Goal: Transaction & Acquisition: Purchase product/service

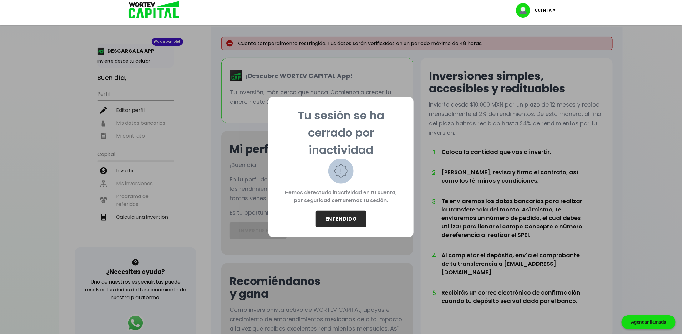
click at [347, 216] on button "ENTENDIDO" at bounding box center [341, 218] width 51 height 17
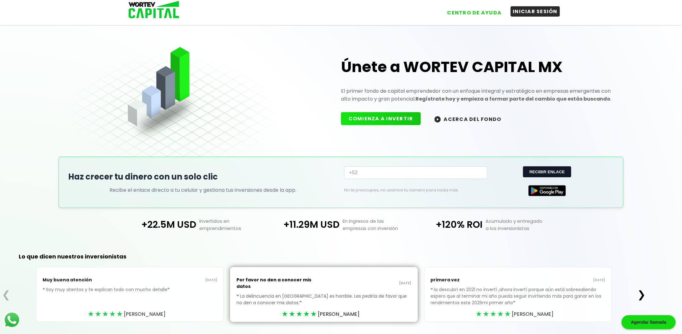
click at [545, 17] on button "INICIAR SESIÓN" at bounding box center [536, 11] width 50 height 10
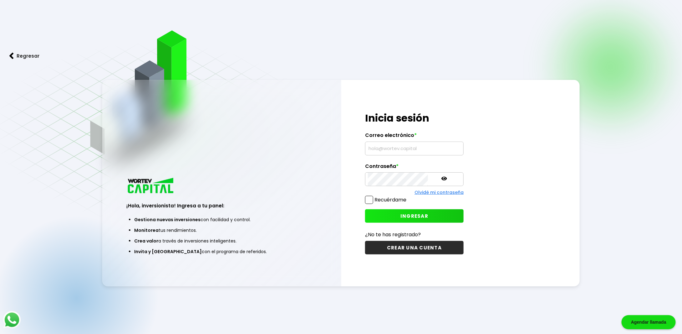
type input "[EMAIL_ADDRESS][PERSON_NAME][DOMAIN_NAME]"
click at [378, 200] on label "Recuérdame" at bounding box center [391, 199] width 32 height 7
click at [408, 197] on input "Recuérdame" at bounding box center [408, 197] width 0 height 0
click at [381, 214] on button "INGRESAR" at bounding box center [414, 215] width 99 height 13
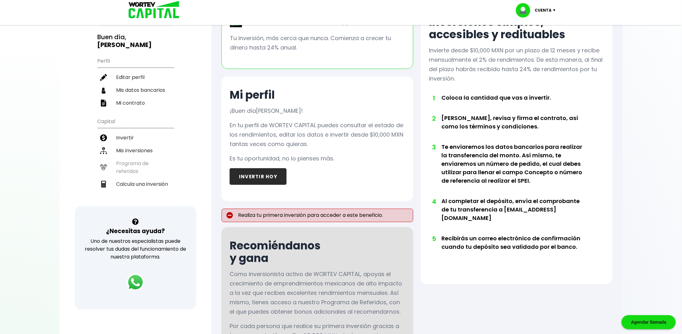
scroll to position [63, 0]
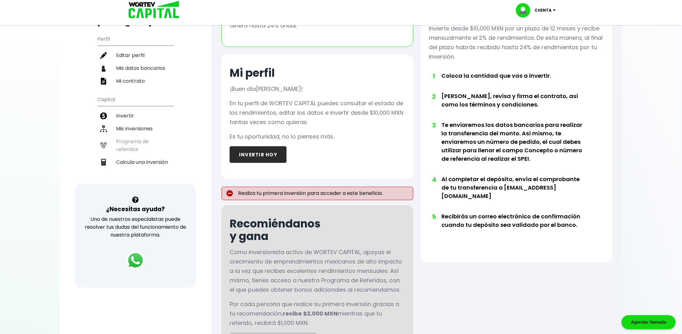
click at [260, 162] on button "INVERTIR HOY" at bounding box center [258, 154] width 57 height 17
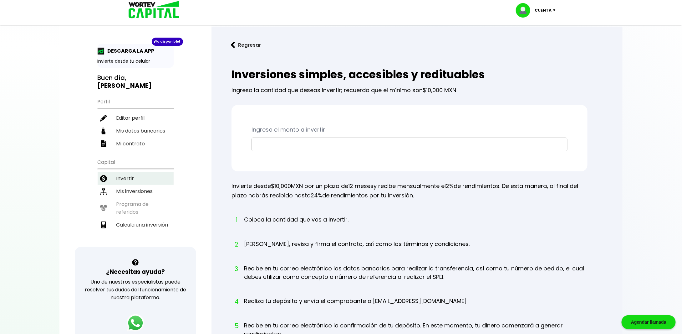
click at [128, 172] on li "Invertir" at bounding box center [136, 178] width 76 height 13
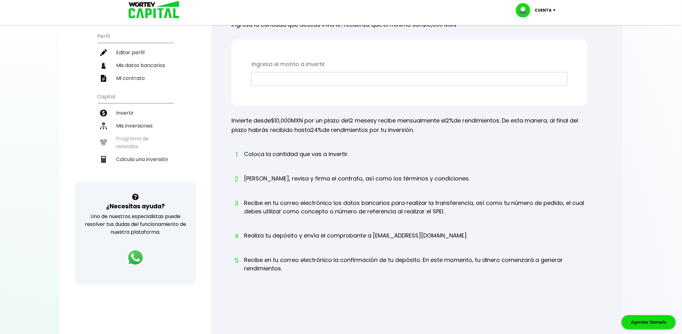
scroll to position [31, 0]
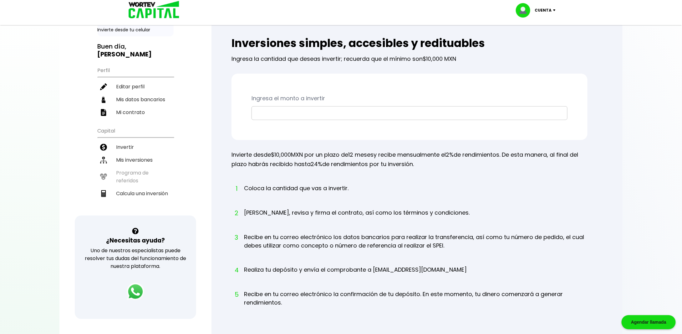
click at [290, 118] on input "text" at bounding box center [409, 112] width 310 height 13
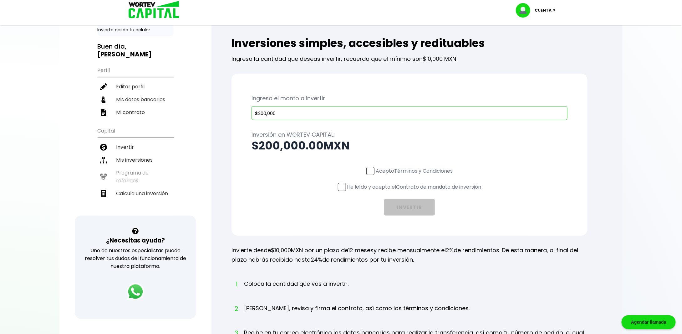
type input "$200,000"
click at [367, 169] on span at bounding box center [371, 171] width 8 height 8
click at [416, 176] on input "Acepto Términos y Condiciones" at bounding box center [416, 176] width 0 height 0
click at [345, 187] on label "He leído y acepto el Contrato de mandato de inversión" at bounding box center [410, 187] width 144 height 8
click at [416, 192] on input "He leído y acepto el Contrato de mandato de inversión" at bounding box center [416, 192] width 0 height 0
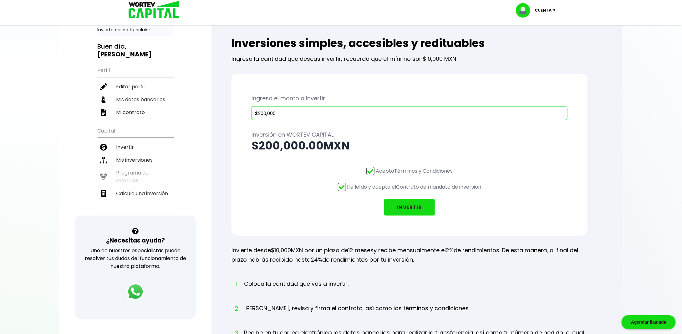
click at [412, 203] on button "INVERTIR" at bounding box center [409, 207] width 51 height 17
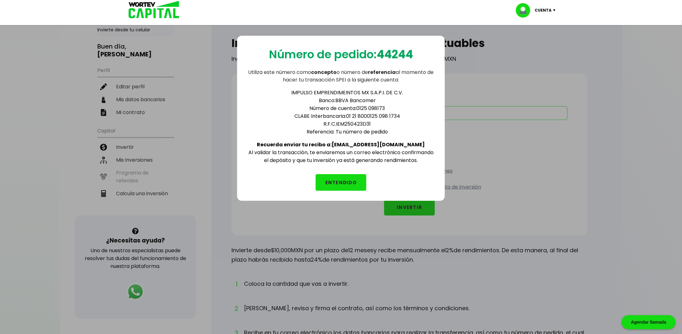
click at [346, 182] on button "ENTENDIDO" at bounding box center [341, 182] width 51 height 17
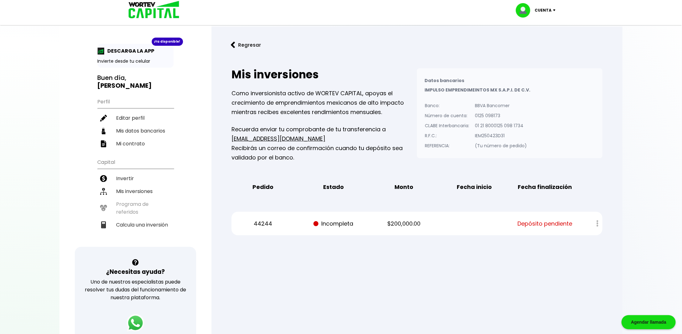
click at [599, 223] on div at bounding box center [593, 223] width 18 height 13
click at [596, 223] on div at bounding box center [593, 223] width 18 height 13
drag, startPoint x: 279, startPoint y: 215, endPoint x: 271, endPoint y: 221, distance: 10.3
click at [274, 219] on div "44244 Incompleta $200,000.00 Depósito pendiente" at bounding box center [417, 223] width 371 height 23
click at [128, 173] on li "Invertir" at bounding box center [136, 178] width 76 height 13
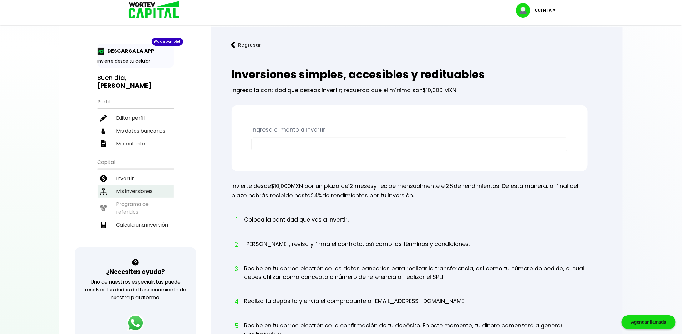
click at [132, 185] on li "Mis inversiones" at bounding box center [136, 191] width 76 height 13
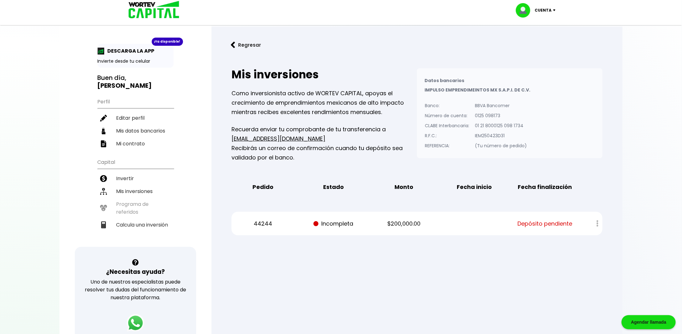
click at [588, 223] on div at bounding box center [593, 223] width 18 height 13
click at [598, 223] on div at bounding box center [593, 223] width 18 height 13
click at [124, 197] on ul "Capital Invertir Mis inversiones Programa de referidos Calcula una inversión" at bounding box center [136, 201] width 76 height 92
click at [133, 198] on ul "Capital Invertir Mis inversiones Programa de referidos Calcula una inversión" at bounding box center [136, 201] width 76 height 92
click at [146, 218] on li "Calcula una inversión" at bounding box center [136, 224] width 76 height 13
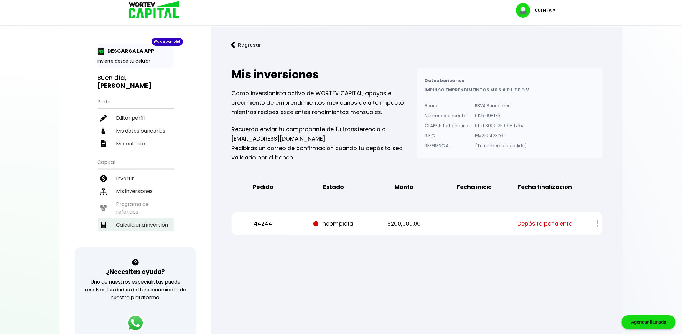
select select "1"
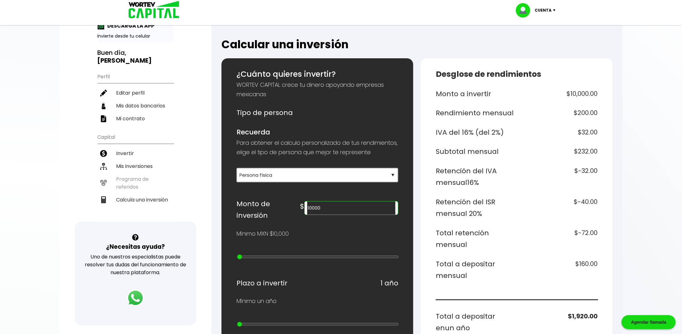
scroll to position [63, 0]
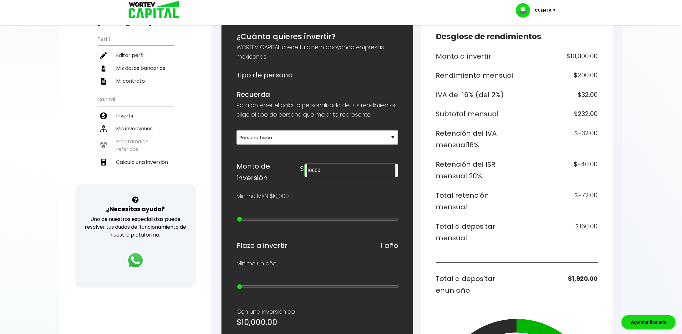
click at [362, 177] on input "10000" at bounding box center [351, 170] width 88 height 13
type input "2"
click at [358, 177] on input "text" at bounding box center [351, 170] width 88 height 13
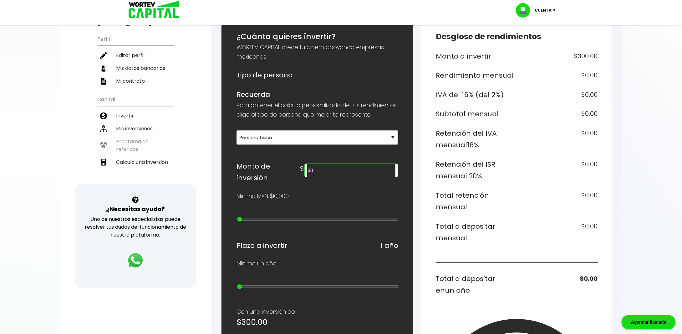
type input "3"
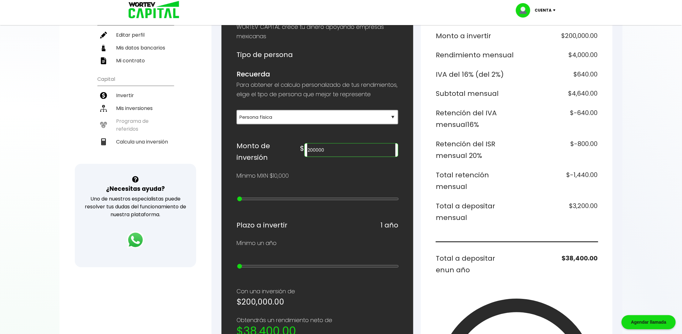
scroll to position [125, 0]
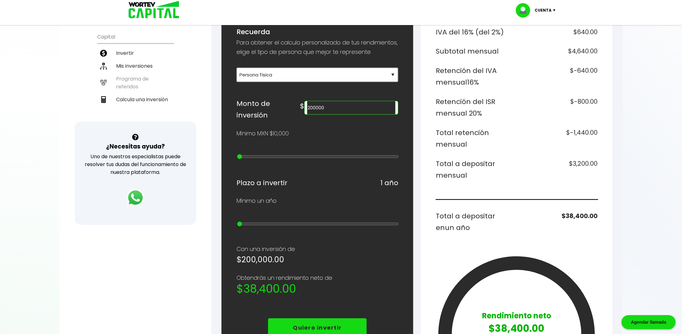
type input "200000"
click at [323, 141] on div "¿Cuánto quieres invertir? WORTEV CAPITAL crece tu dinero apoyando empresas mexi…" at bounding box center [318, 220] width 162 height 505
click at [329, 325] on p "Quiero invertir" at bounding box center [317, 327] width 49 height 9
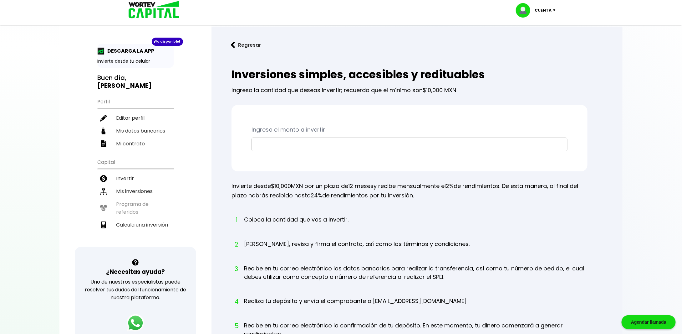
click at [285, 129] on p "Ingresa el monto a invertir" at bounding box center [410, 129] width 316 height 9
click at [292, 147] on input "text" at bounding box center [409, 144] width 310 height 13
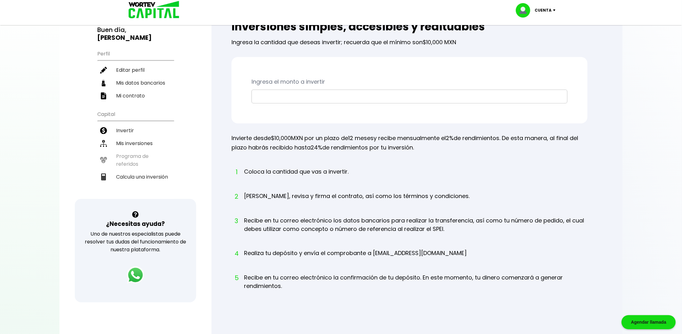
scroll to position [25, 0]
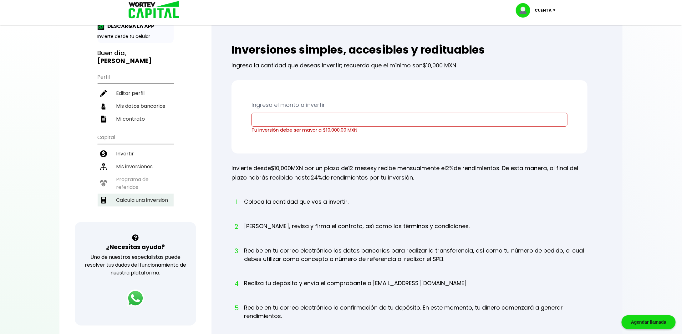
click at [136, 193] on li "Calcula una inversión" at bounding box center [136, 199] width 76 height 13
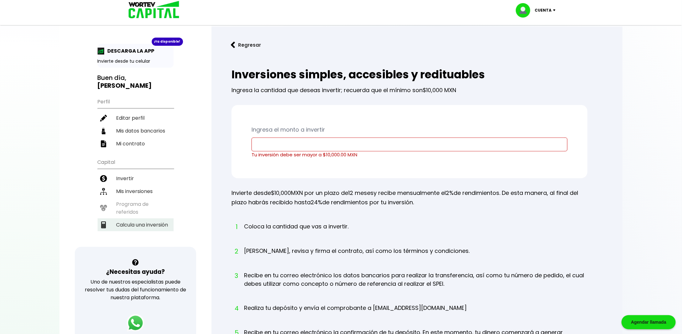
select select "1"
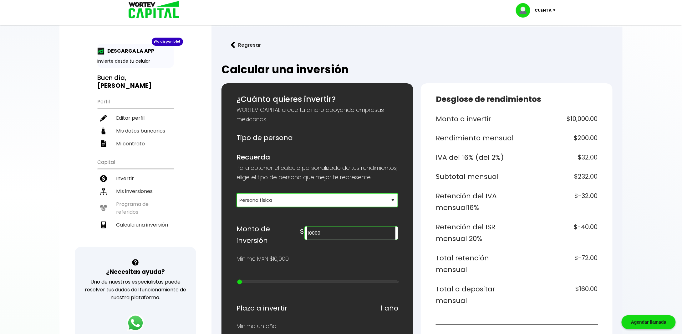
click at [283, 207] on select "Selecciona tu tipo de persona Persona Física que emite factura Persona física P…" at bounding box center [318, 200] width 162 height 14
drag, startPoint x: 277, startPoint y: 262, endPoint x: 300, endPoint y: 262, distance: 22.9
click at [277, 262] on p "Mínimo MXN $10,000" at bounding box center [263, 258] width 52 height 9
click at [344, 235] on input "10000" at bounding box center [351, 232] width 88 height 13
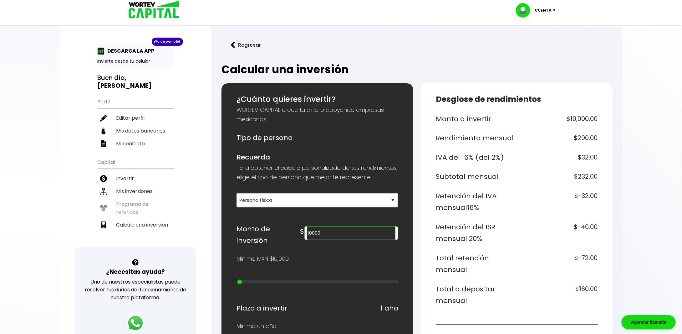
click at [344, 235] on input "10000" at bounding box center [351, 232] width 88 height 13
type input "20000"
type input "1"
type input "30000"
type input "2"
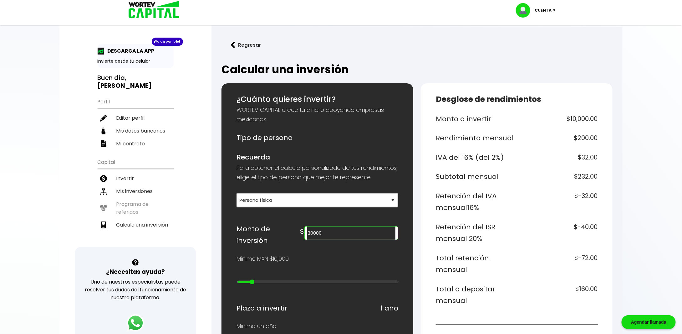
type input "40000"
type input "3"
type input "50000"
type input "4"
type input "60000"
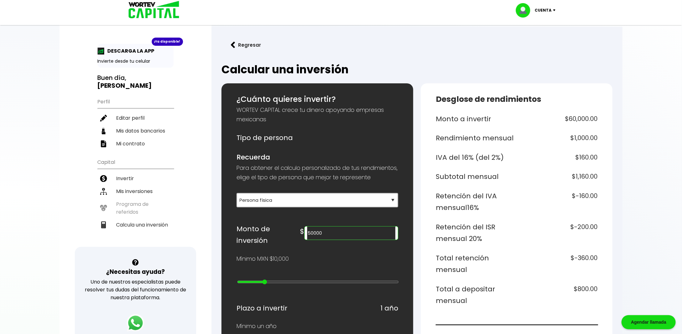
type input "5"
type input "70000"
type input "6"
type input "80000"
type input "7"
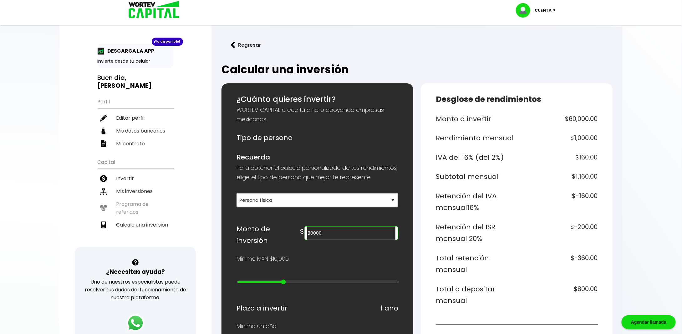
type input "90000"
type input "8"
type input "100000"
type input "9"
type input "200000"
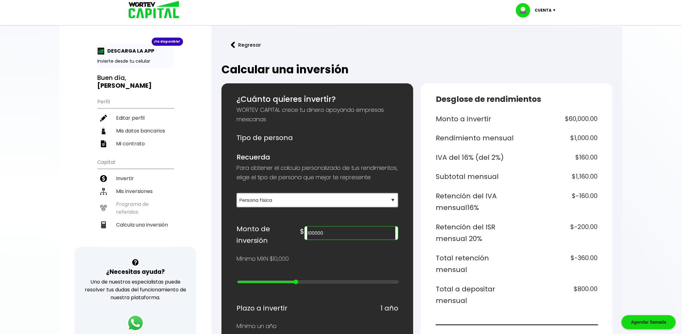
type input "10"
type input "300000"
type input "11"
type input "400000"
type input "12"
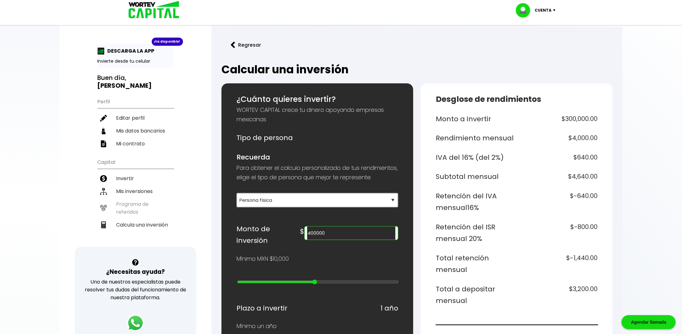
type input "500000"
type input "13"
type input "700000"
type input "15"
type input "900000"
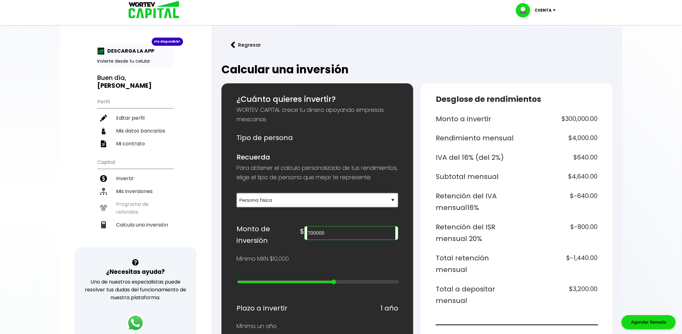
type input "17"
type input "1000000"
type input "18"
type input "2000000"
type input "19"
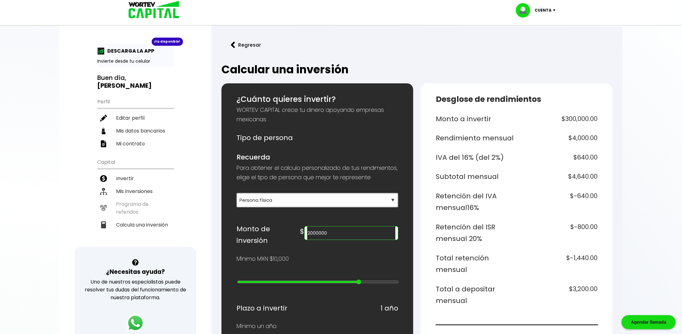
type input "3000000"
type input "20"
type input "4000000"
type input "21"
type input "5000000"
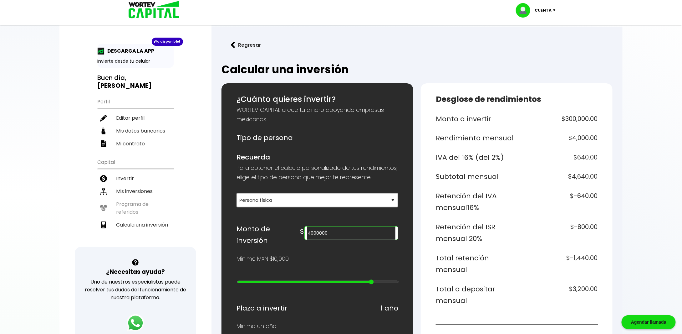
type input "22"
type input "10000000"
type input "23"
type input "15000000"
type input "24"
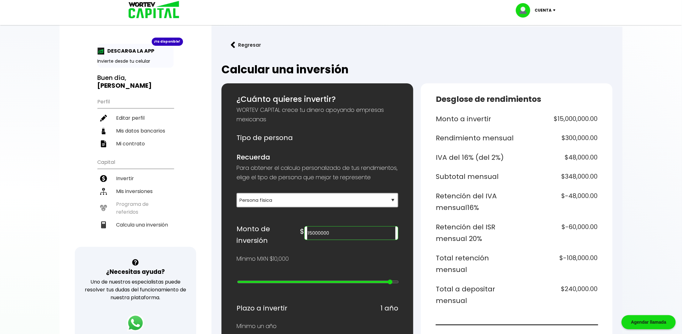
type input "20000000"
type input "25"
type input "15000000"
type input "24"
type input "5000000"
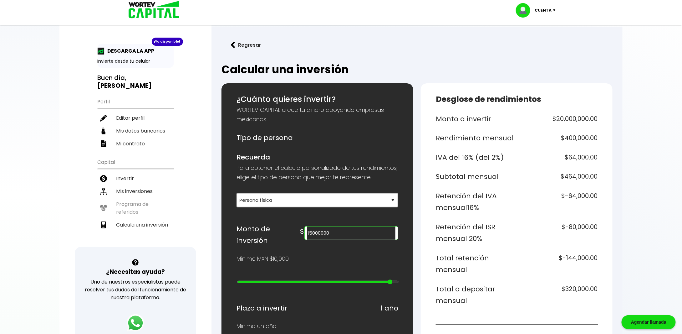
type input "22"
type input "4000000"
type input "21"
type input "3000000"
type input "20"
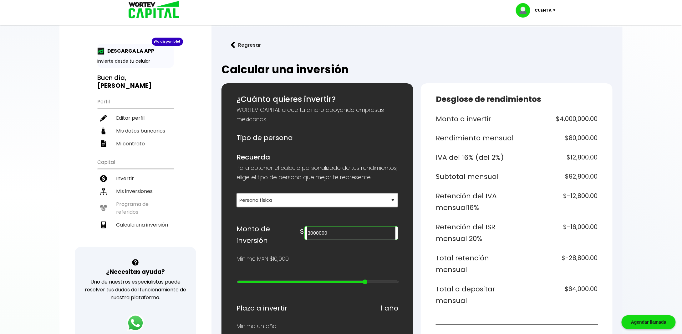
type input "2000000"
type input "19"
type input "1000000"
type input "18"
type input "900000"
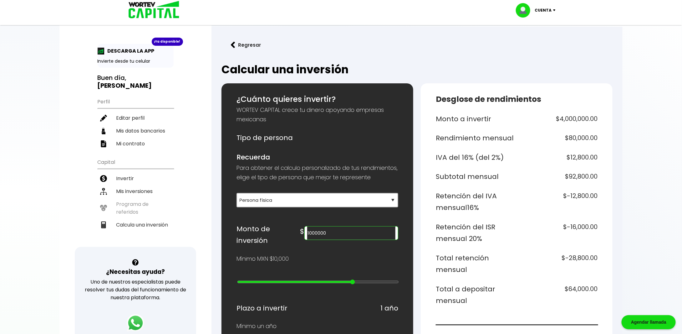
type input "17"
type input "800000"
type input "16"
type input "700000"
type input "15"
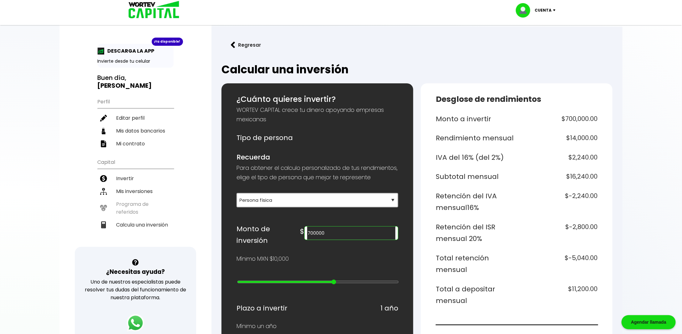
type input "600000"
type input "14"
type input "500000"
type input "13"
type input "400000"
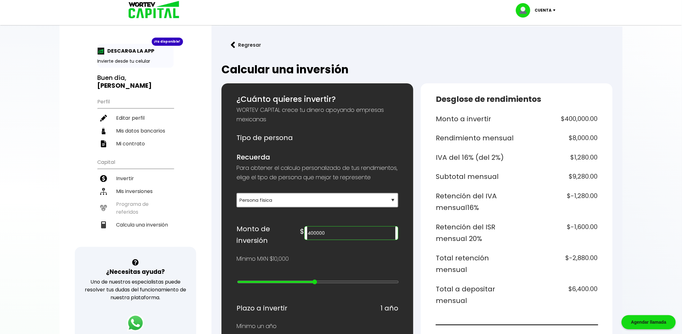
drag, startPoint x: 242, startPoint y: 281, endPoint x: 315, endPoint y: 285, distance: 73.4
type input "12"
click at [315, 284] on input "range" at bounding box center [318, 281] width 162 height 5
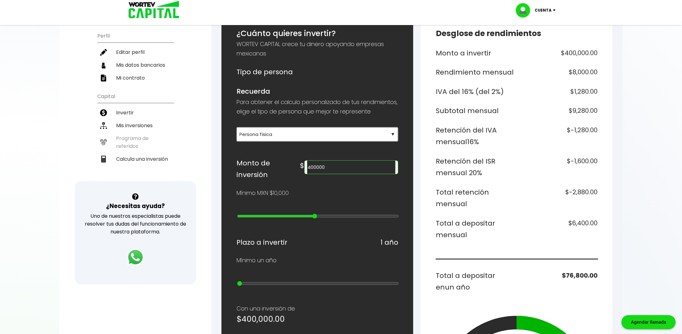
scroll to position [63, 0]
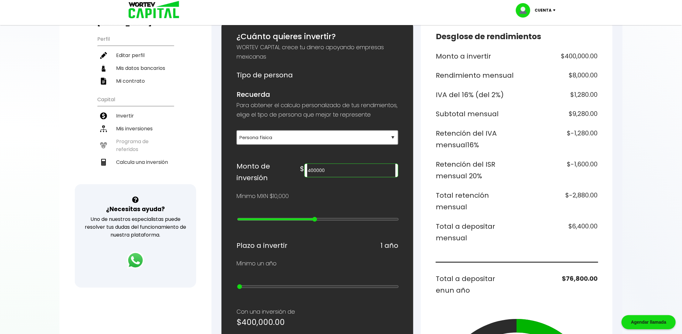
type input "300000"
drag, startPoint x: 314, startPoint y: 219, endPoint x: 309, endPoint y: 219, distance: 4.7
type input "11"
click at [309, 219] on input "range" at bounding box center [318, 219] width 162 height 5
type input "400000"
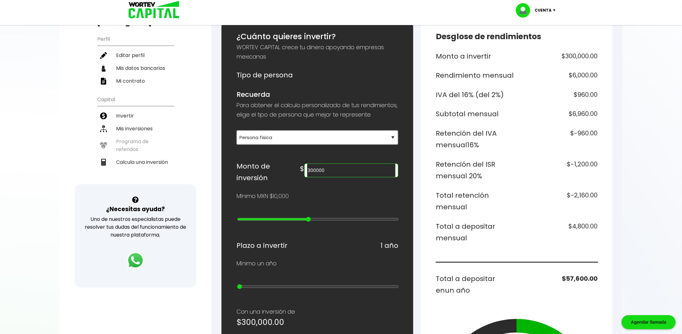
type input "12"
type input "500000"
type input "13"
type input "600000"
type input "14"
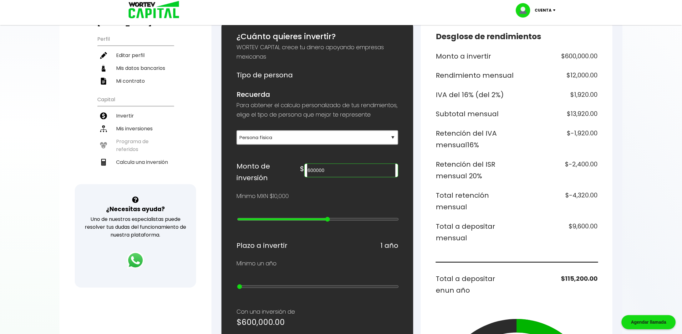
type input "700000"
type input "15"
type input "800000"
type input "16"
type input "900000"
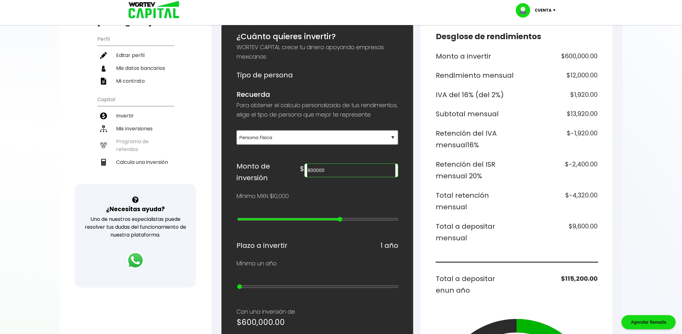
type input "17"
type input "1000000"
type input "18"
type input "900000"
type input "17"
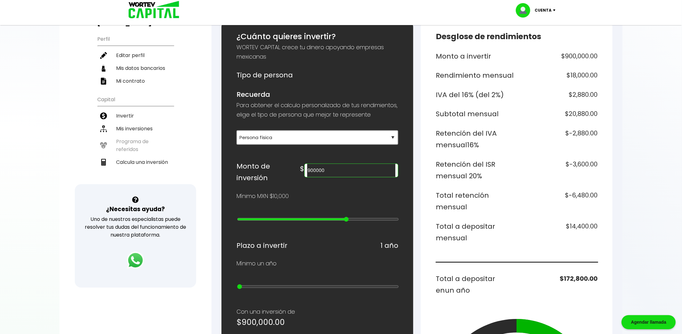
type input "800000"
drag, startPoint x: 309, startPoint y: 218, endPoint x: 341, endPoint y: 219, distance: 32.6
type input "16"
click at [341, 219] on input "range" at bounding box center [318, 219] width 162 height 5
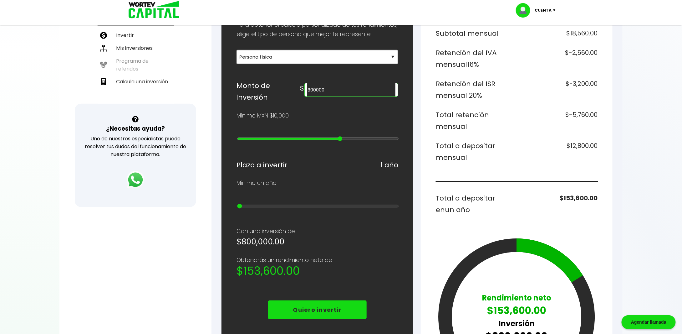
scroll to position [156, 0]
